Goal: Task Accomplishment & Management: Manage account settings

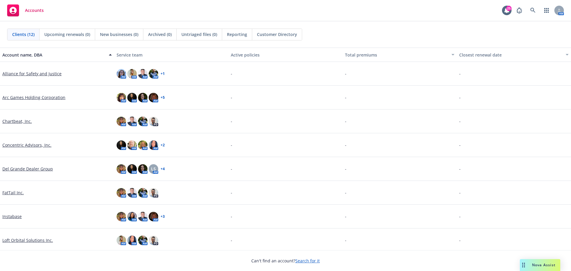
click at [32, 168] on link "Del Grande Dealer Group" at bounding box center [27, 169] width 51 height 6
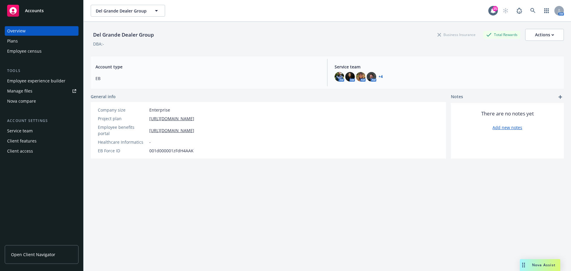
click at [28, 92] on div "Manage files" at bounding box center [19, 91] width 25 height 10
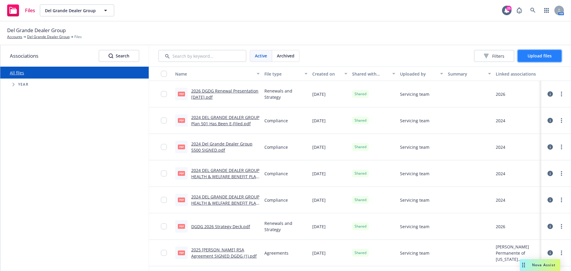
click at [541, 51] on button "Upload files" at bounding box center [539, 56] width 44 height 12
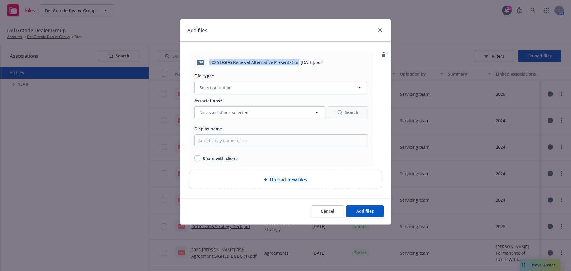
drag, startPoint x: 209, startPoint y: 61, endPoint x: 297, endPoint y: 65, distance: 88.1
click at [297, 65] on span "2026 DGDG Renewal Alternative Presentation [DATE].pdf" at bounding box center [265, 62] width 113 height 6
copy span "2026 DGDG Renewal Alternative Presentation"
click at [218, 89] on span "Select an option" at bounding box center [215, 87] width 32 height 6
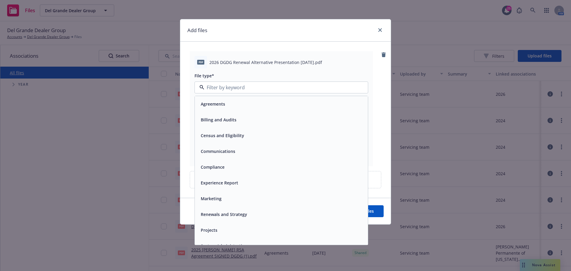
click at [218, 212] on span "Renewals and Strategy" at bounding box center [224, 214] width 46 height 6
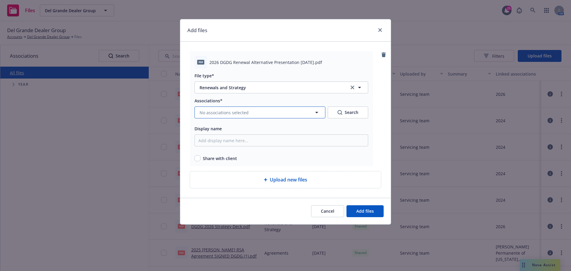
click at [221, 114] on span "No associations selected" at bounding box center [223, 112] width 49 height 6
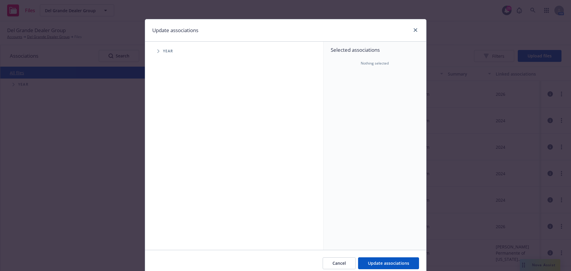
click at [157, 51] on icon "Tree Example" at bounding box center [158, 51] width 2 height 4
click at [170, 146] on input "Tree Example" at bounding box center [173, 146] width 6 height 6
checkbox input "true"
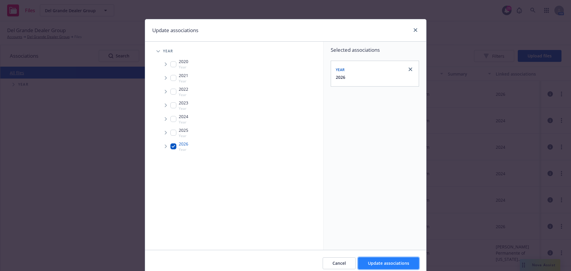
click at [376, 259] on button "Update associations" at bounding box center [388, 263] width 61 height 12
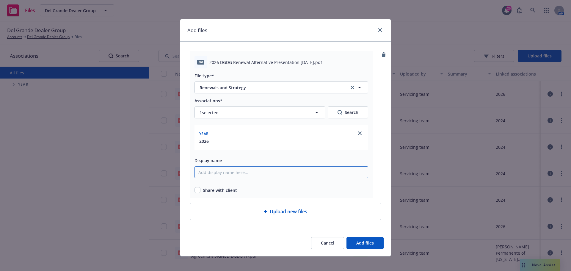
click at [224, 174] on input "Display name" at bounding box center [281, 172] width 174 height 12
paste input "2026 DGDG Renewal Alternative Presentation"
type input "2026 DGDG Renewal Alternative Presentation"
click at [194, 191] on input "checkbox" at bounding box center [197, 190] width 6 height 6
checkbox input "true"
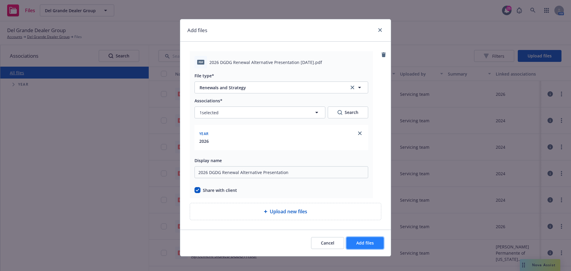
click at [364, 245] on span "Add files" at bounding box center [365, 243] width 18 height 6
